Goal: Task Accomplishment & Management: Manage account settings

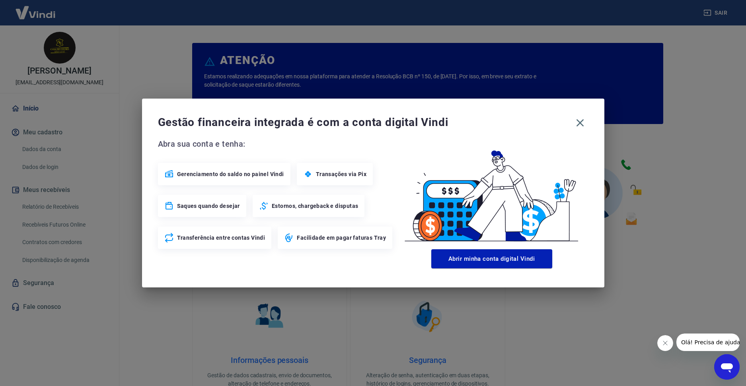
click at [534, 143] on img at bounding box center [491, 192] width 193 height 109
click at [579, 123] on icon "button" at bounding box center [580, 123] width 8 height 8
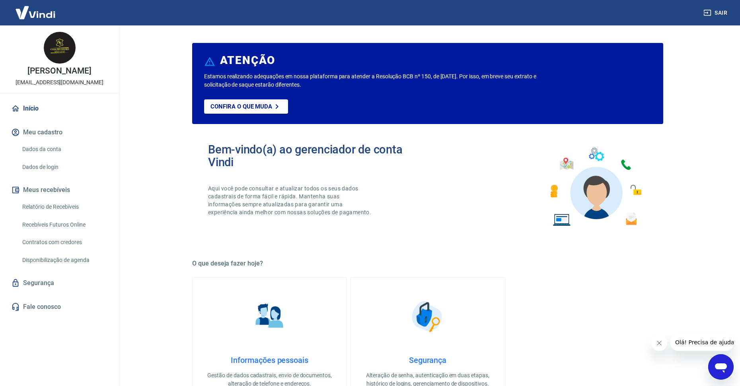
click at [535, 333] on div "Informações pessoais Gestão de dados cadastrais, envio de documentos, alteração…" at bounding box center [427, 342] width 471 height 130
click at [39, 135] on button "Meu cadastro" at bounding box center [60, 133] width 100 height 18
click at [41, 148] on link "Dados da conta" at bounding box center [64, 149] width 90 height 16
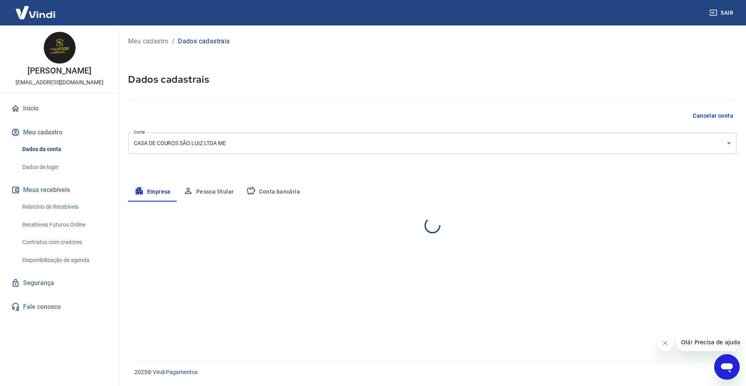
select select "SP"
select select "business"
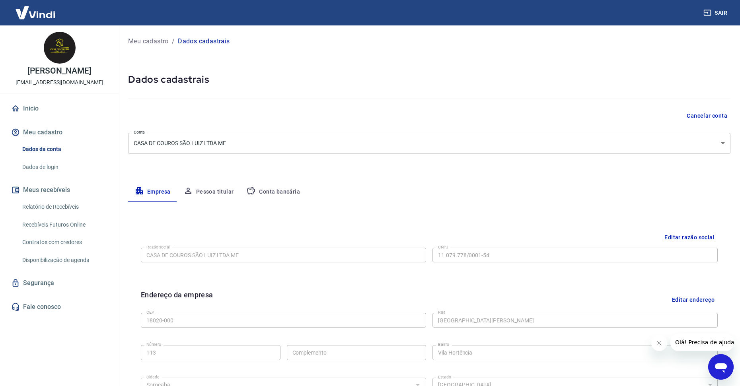
click at [61, 169] on link "Dados de login" at bounding box center [64, 167] width 90 height 16
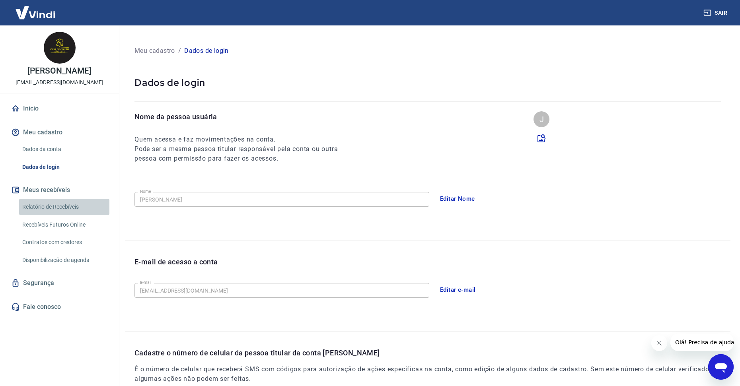
click at [49, 205] on link "Relatório de Recebíveis" at bounding box center [64, 207] width 90 height 16
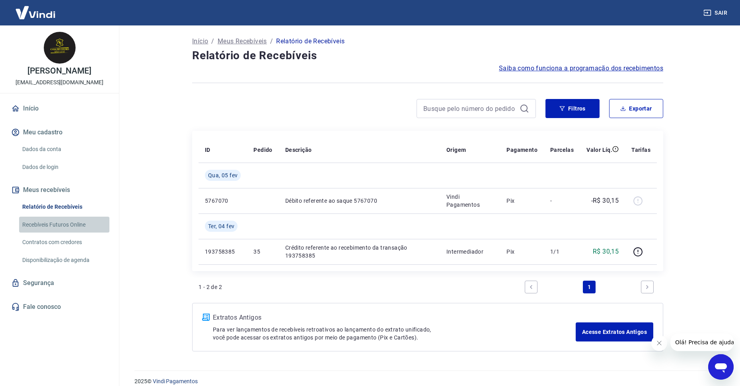
click at [38, 220] on link "Recebíveis Futuros Online" at bounding box center [64, 225] width 90 height 16
click at [54, 115] on link "Início" at bounding box center [60, 109] width 100 height 18
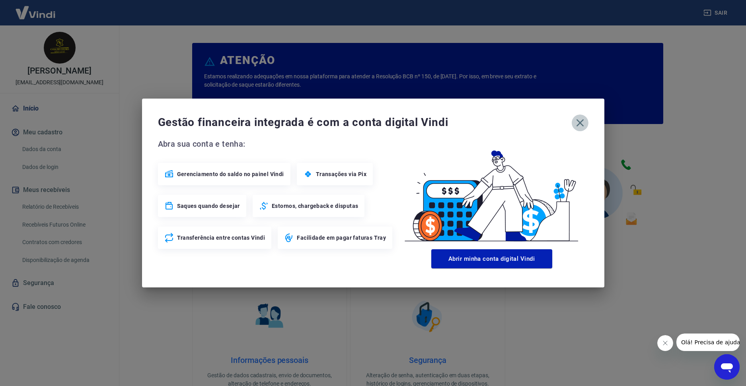
click at [578, 124] on icon "button" at bounding box center [580, 123] width 13 height 13
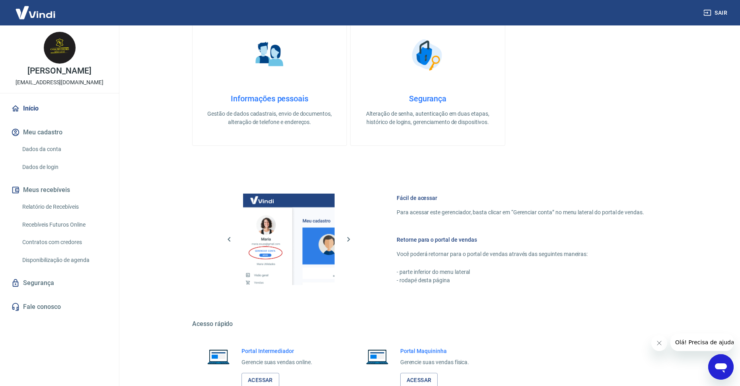
scroll to position [316, 0]
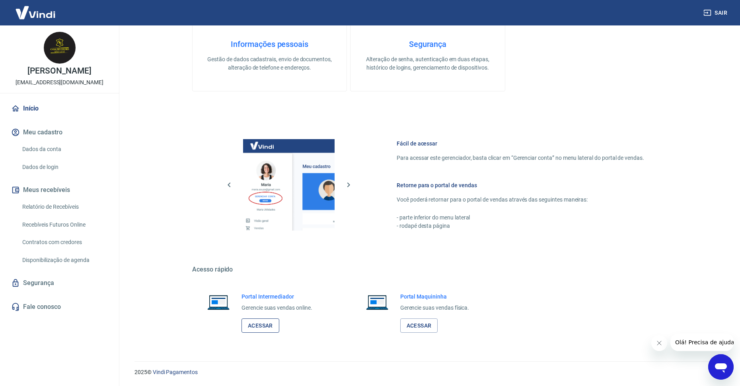
click at [259, 321] on link "Acessar" at bounding box center [260, 326] width 38 height 15
